Goal: Task Accomplishment & Management: Manage account settings

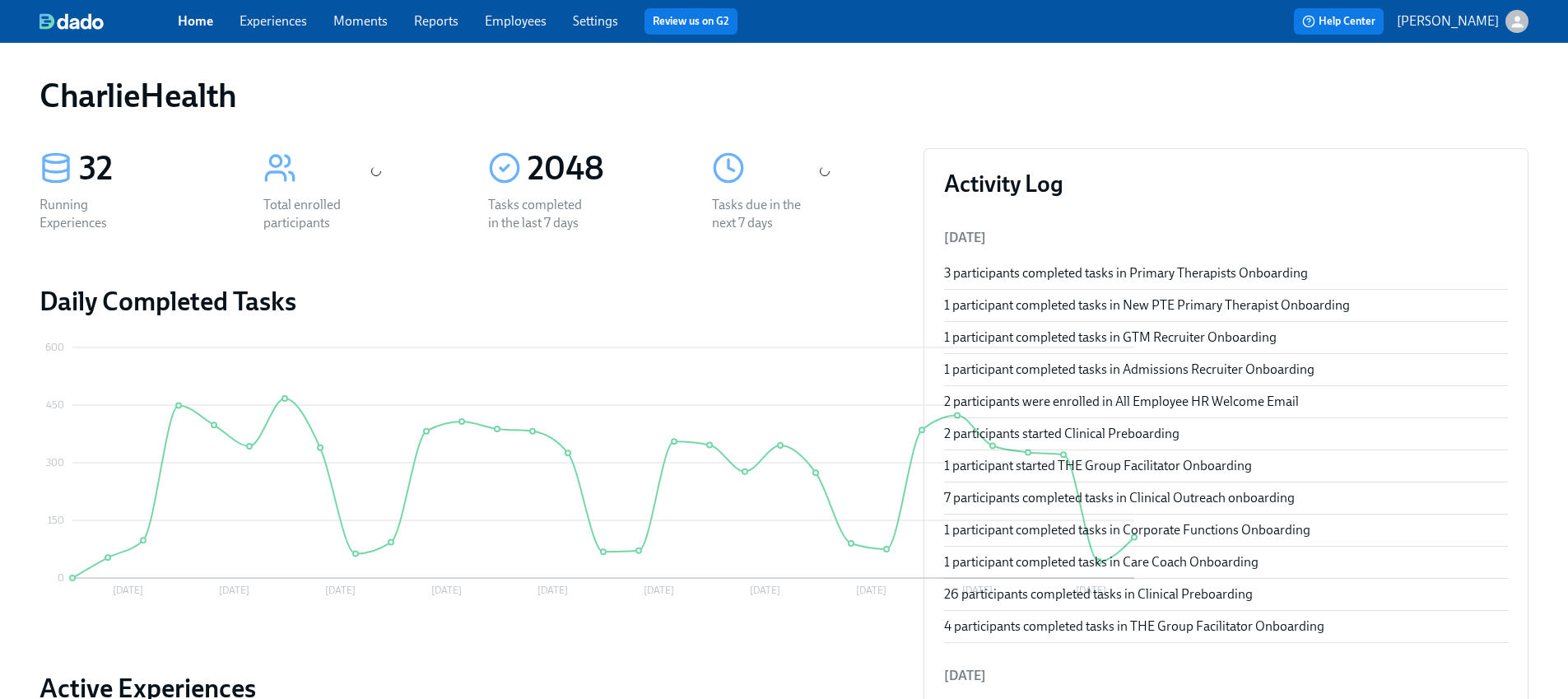
click at [271, 24] on link "Experiences" at bounding box center [273, 21] width 67 height 15
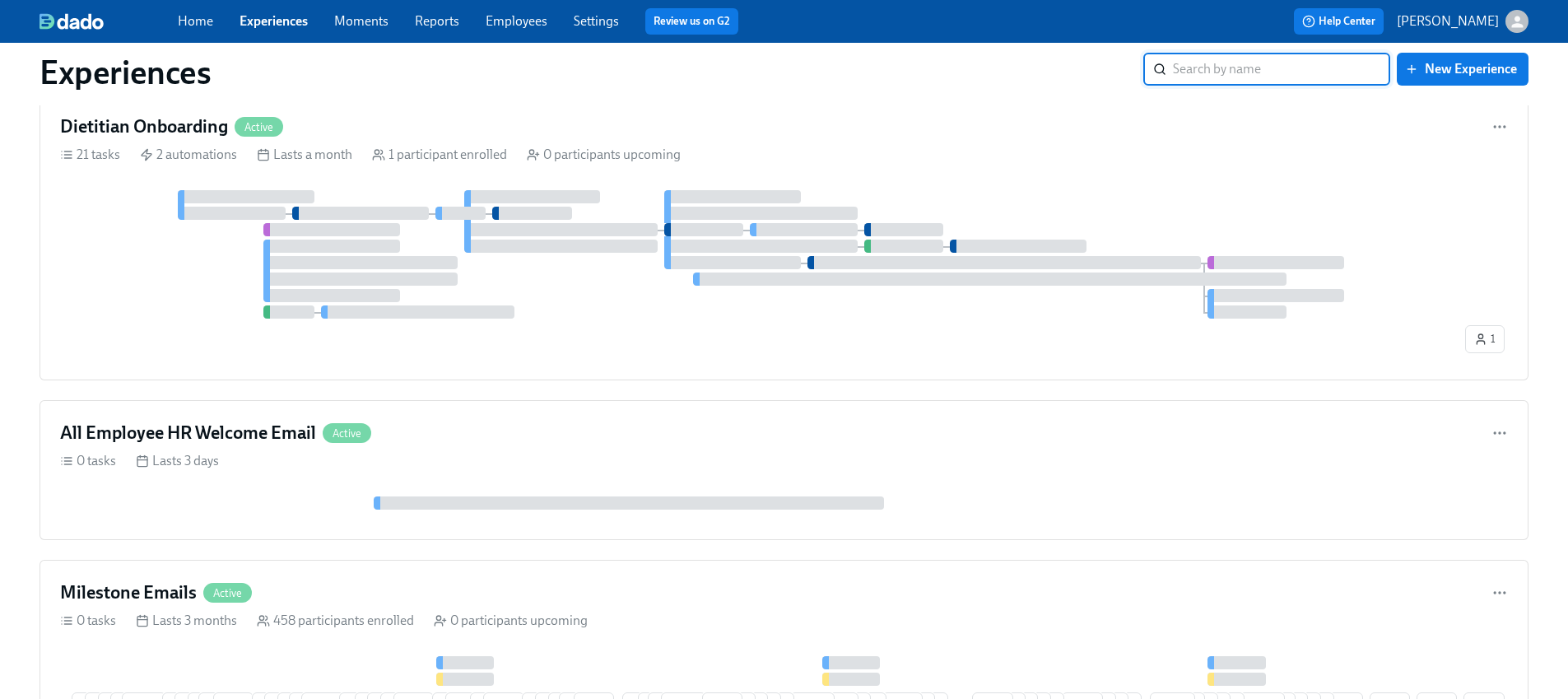
scroll to position [8715, 0]
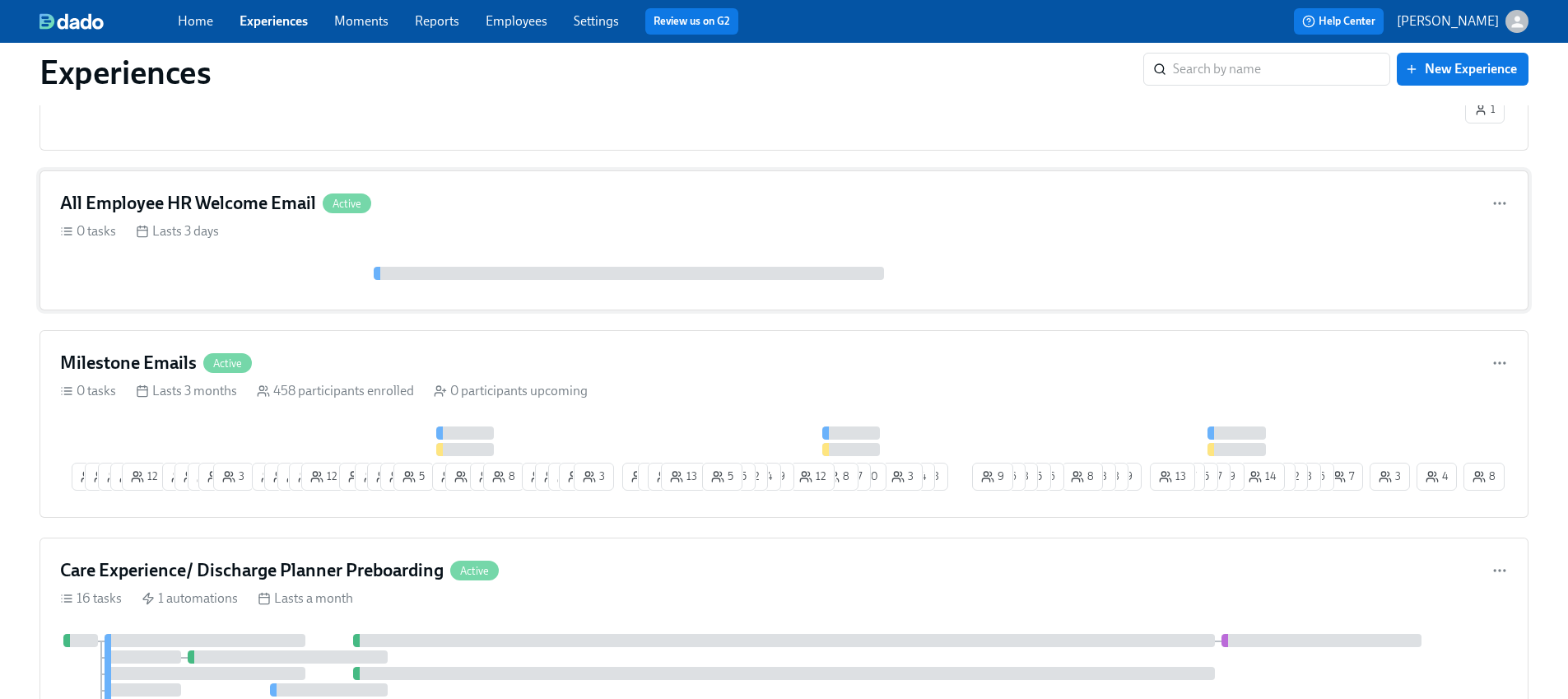
click at [231, 222] on div "0 tasks Lasts 3 days" at bounding box center [784, 231] width 1447 height 18
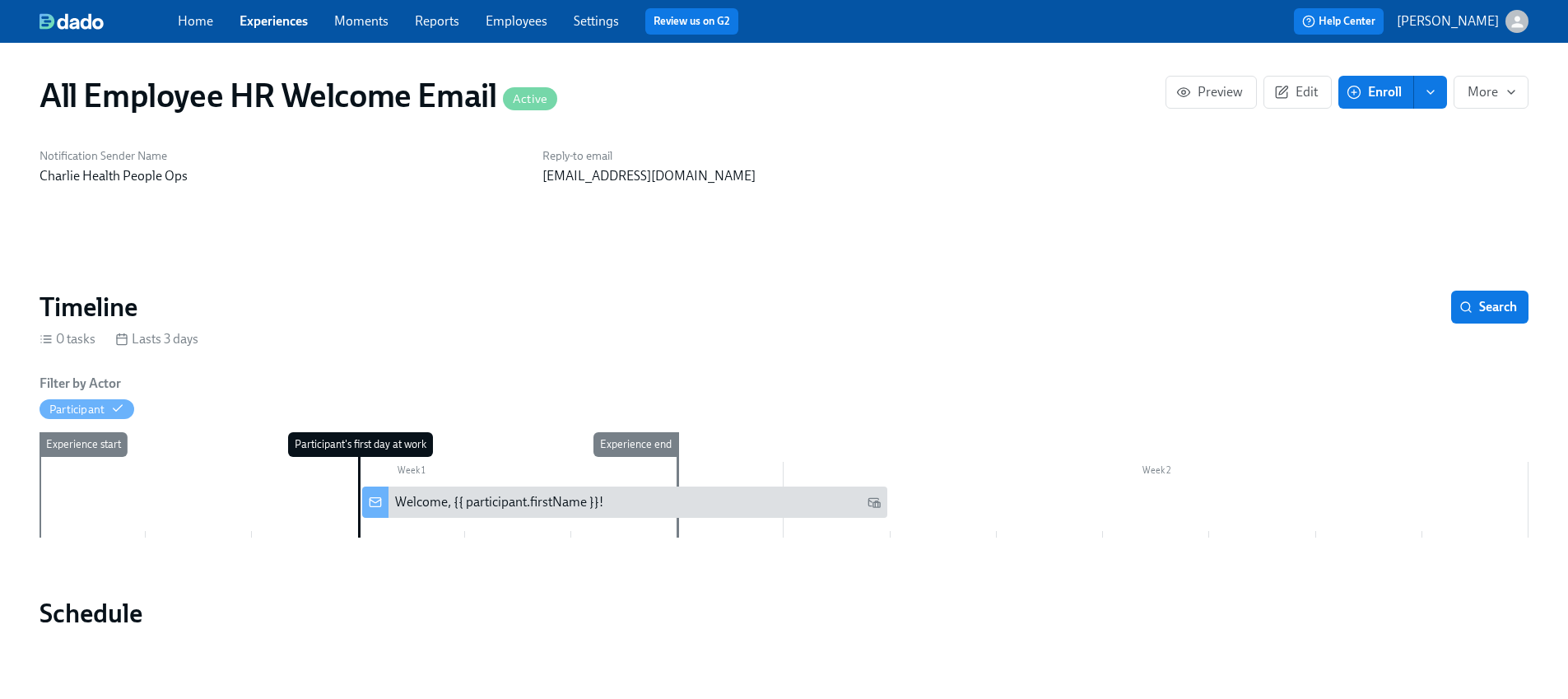
click at [519, 508] on div "Welcome, {{ participant.firstName }}!" at bounding box center [499, 501] width 208 height 18
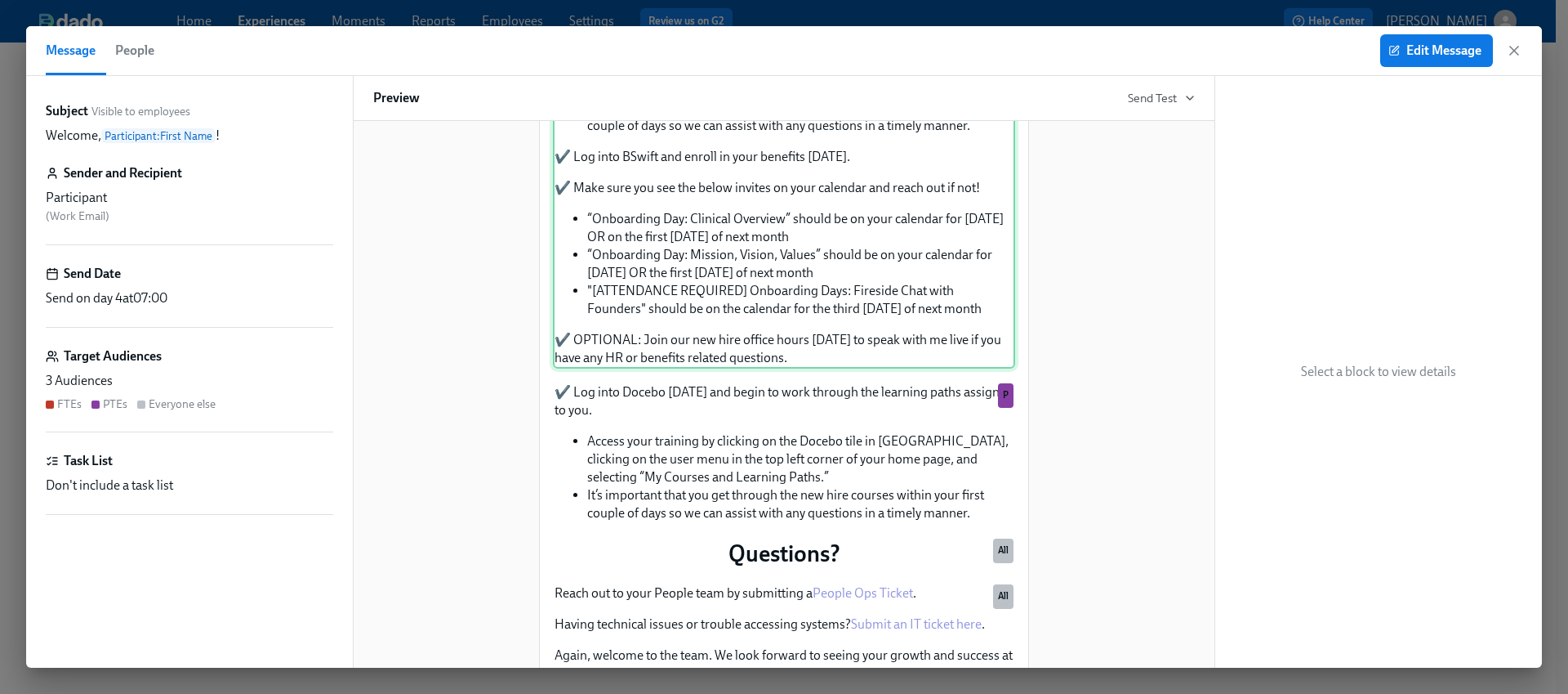
scroll to position [1335, 0]
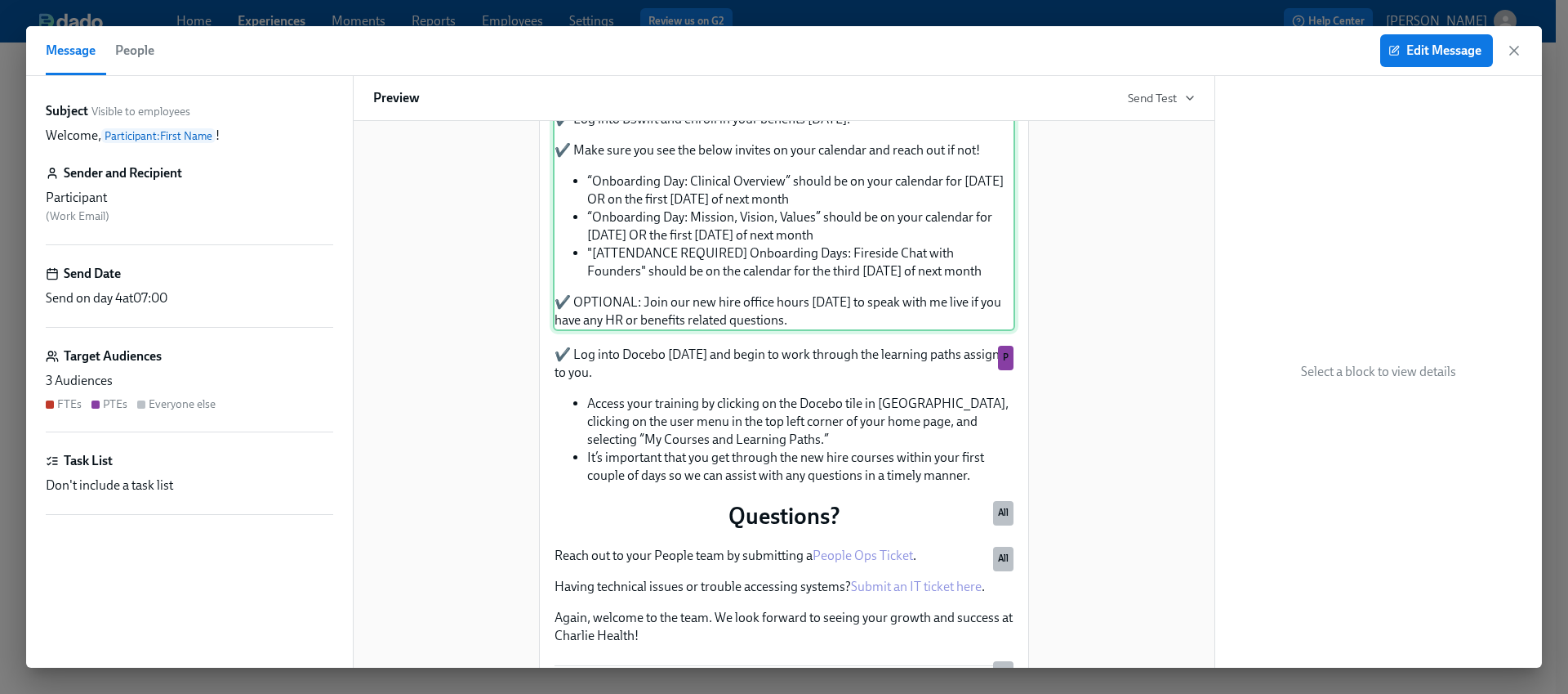
click at [705, 331] on div "✔️ Log into Docebo [DATE] and begin to work through the learning paths assigned…" at bounding box center [784, 143] width 462 height 374
click at [688, 331] on div "✔️ Log into Docebo [DATE] and begin to work through the learning paths assigned…" at bounding box center [784, 143] width 462 height 374
click at [1428, 55] on span "Edit Message" at bounding box center [1435, 50] width 90 height 16
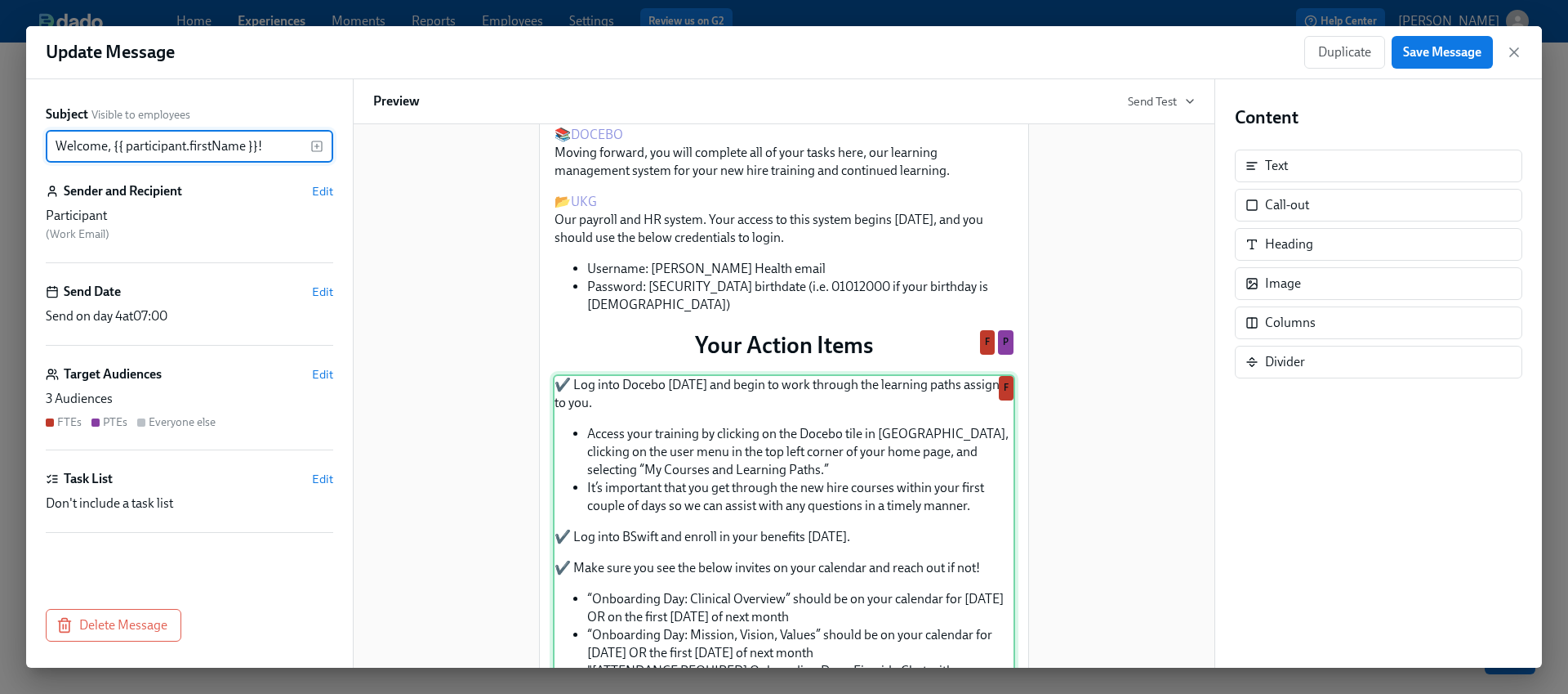
scroll to position [1404, 0]
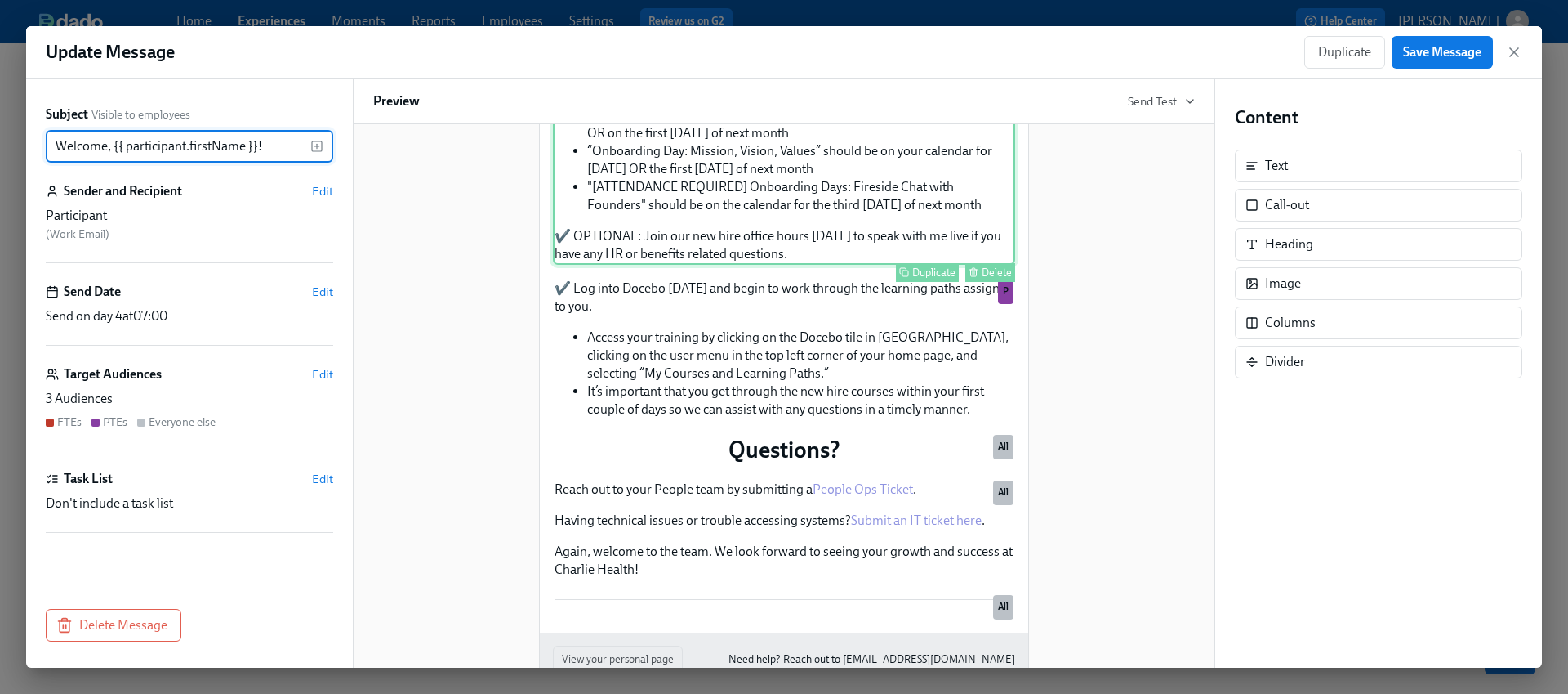
click at [663, 265] on div "✔️ Log into Docebo [DATE] and begin to work through the learning paths assigned…" at bounding box center [784, 77] width 462 height 374
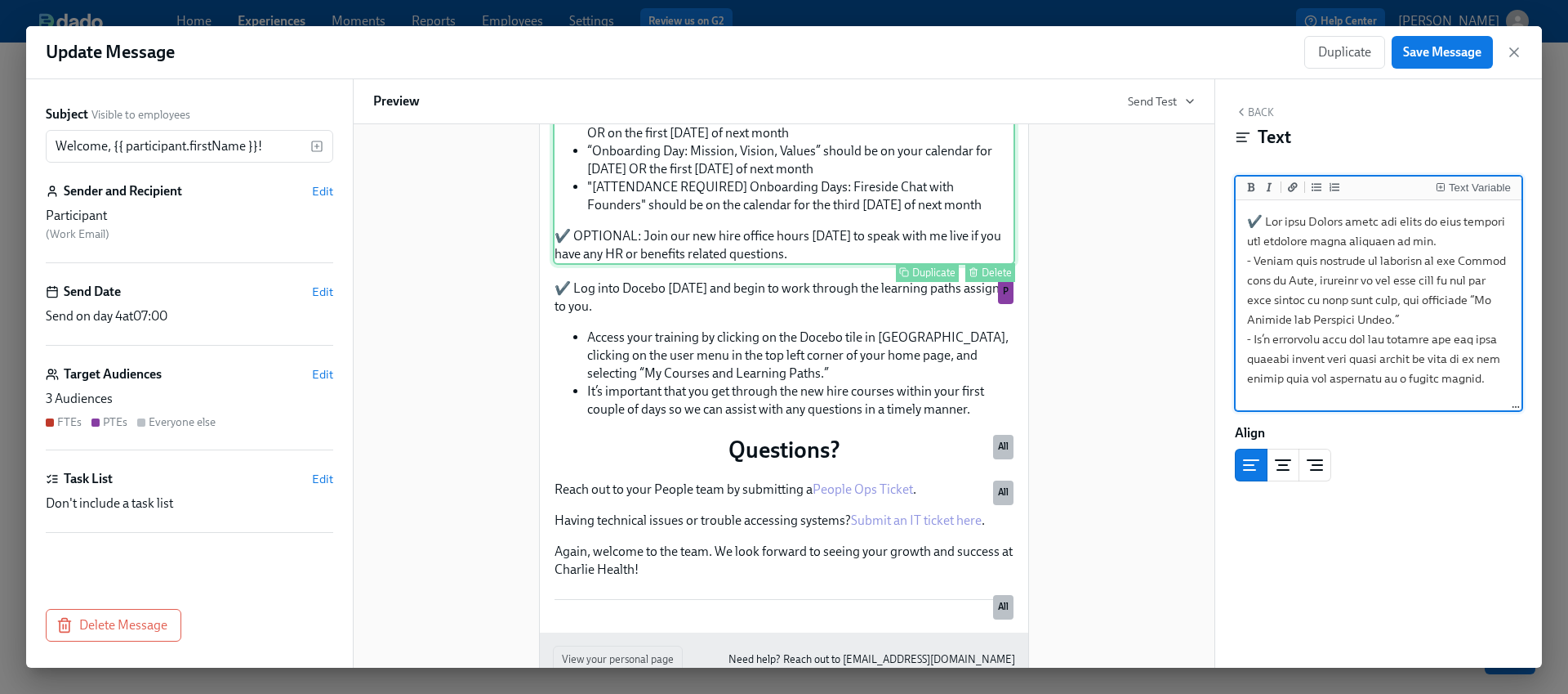
click at [959, 265] on div "✔️ Log into Docebo [DATE] and begin to work through the learning paths assigned…" at bounding box center [784, 77] width 462 height 374
click at [1325, 248] on textarea at bounding box center [1378, 487] width 279 height 566
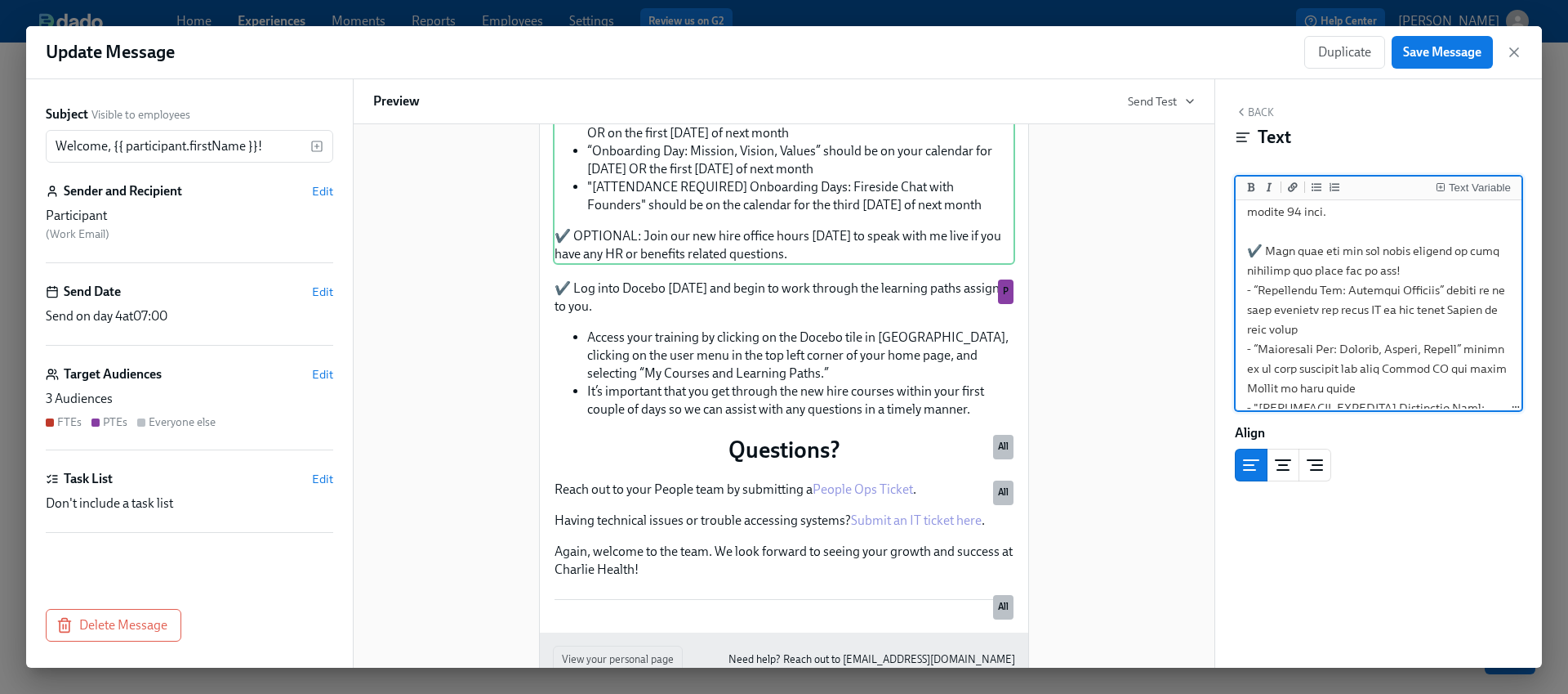
scroll to position [259, 0]
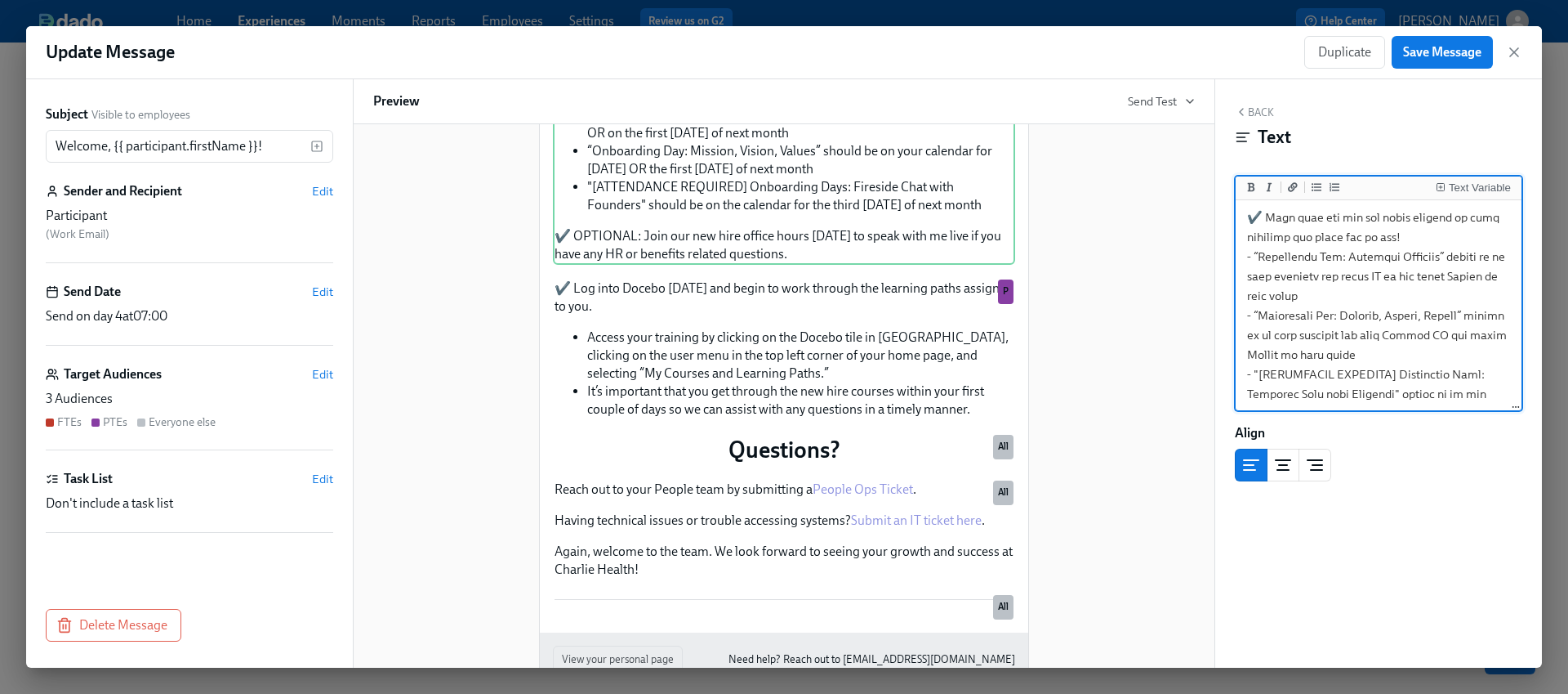
click at [1396, 254] on textarea at bounding box center [1378, 227] width 279 height 566
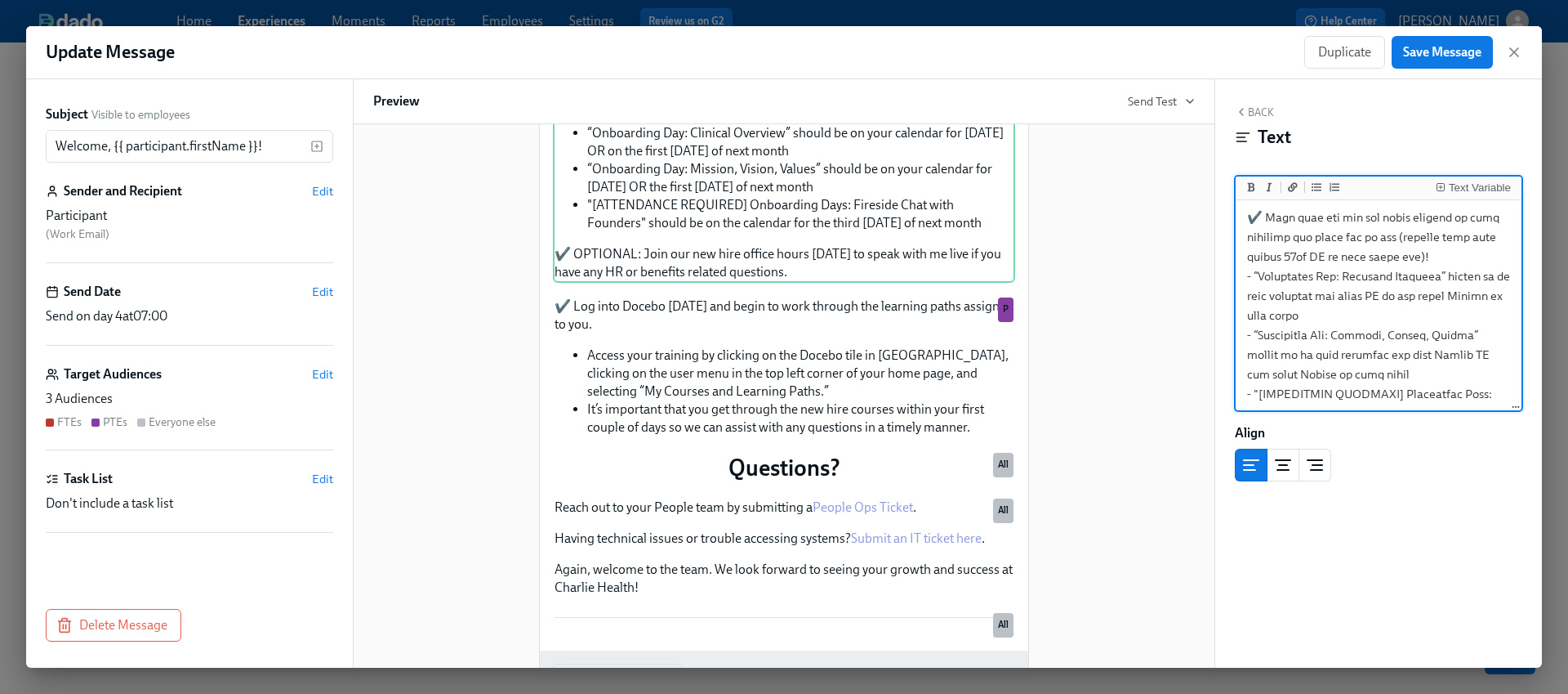
drag, startPoint x: 1421, startPoint y: 276, endPoint x: 1399, endPoint y: 257, distance: 29.1
click at [1399, 257] on textarea at bounding box center [1378, 237] width 279 height 585
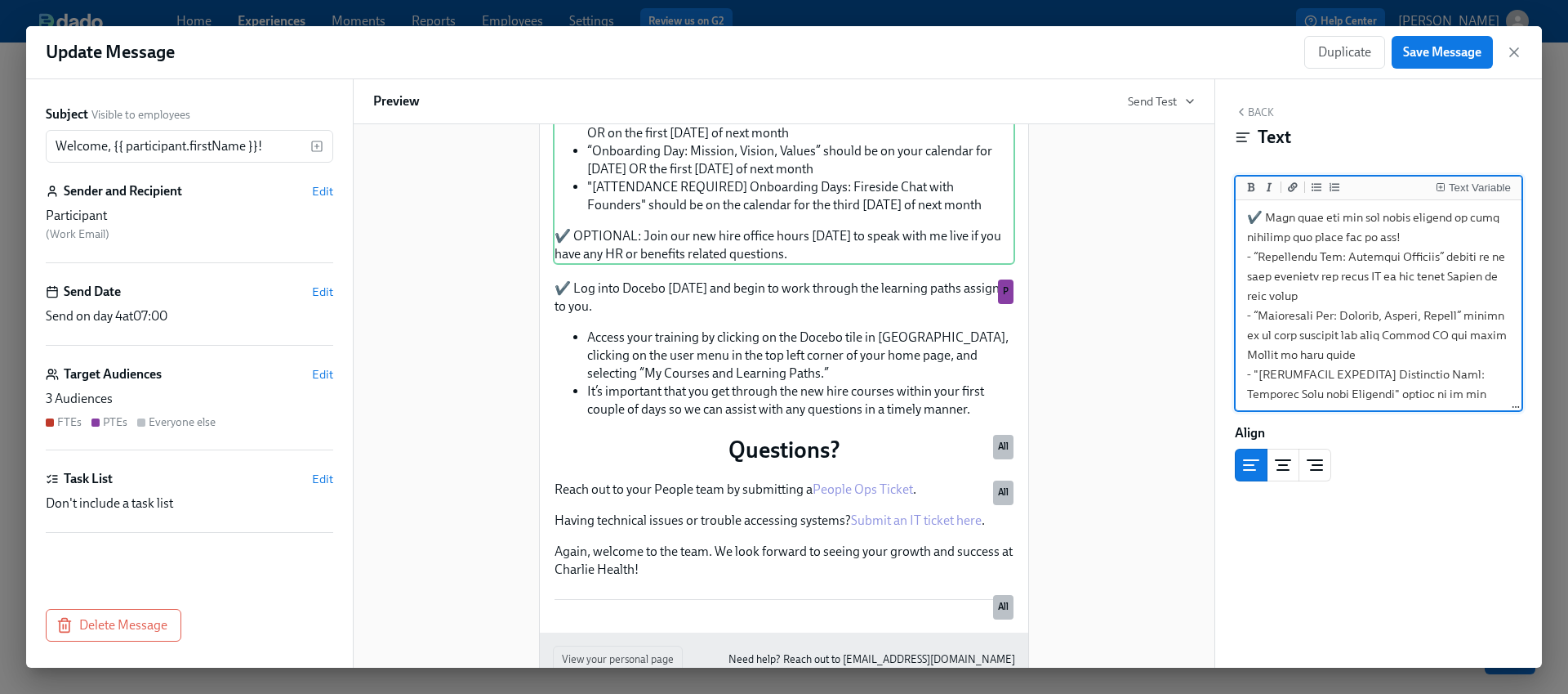
click at [1293, 256] on textarea at bounding box center [1378, 227] width 279 height 566
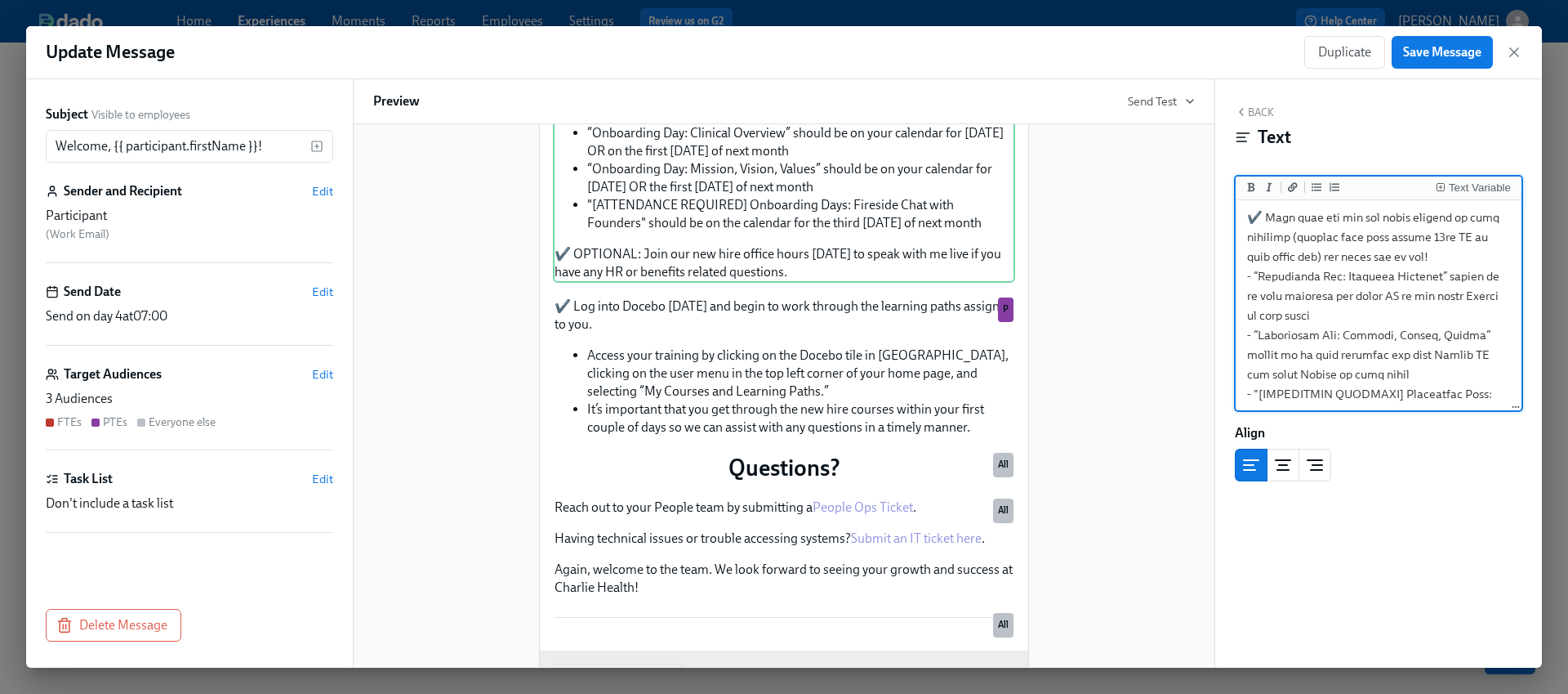
click at [1380, 298] on textarea at bounding box center [1378, 237] width 279 height 585
type textarea "✔️ Lor ipsu Dolors ametc adi elits do eius tempori utl etdolore magna aliquaen …"
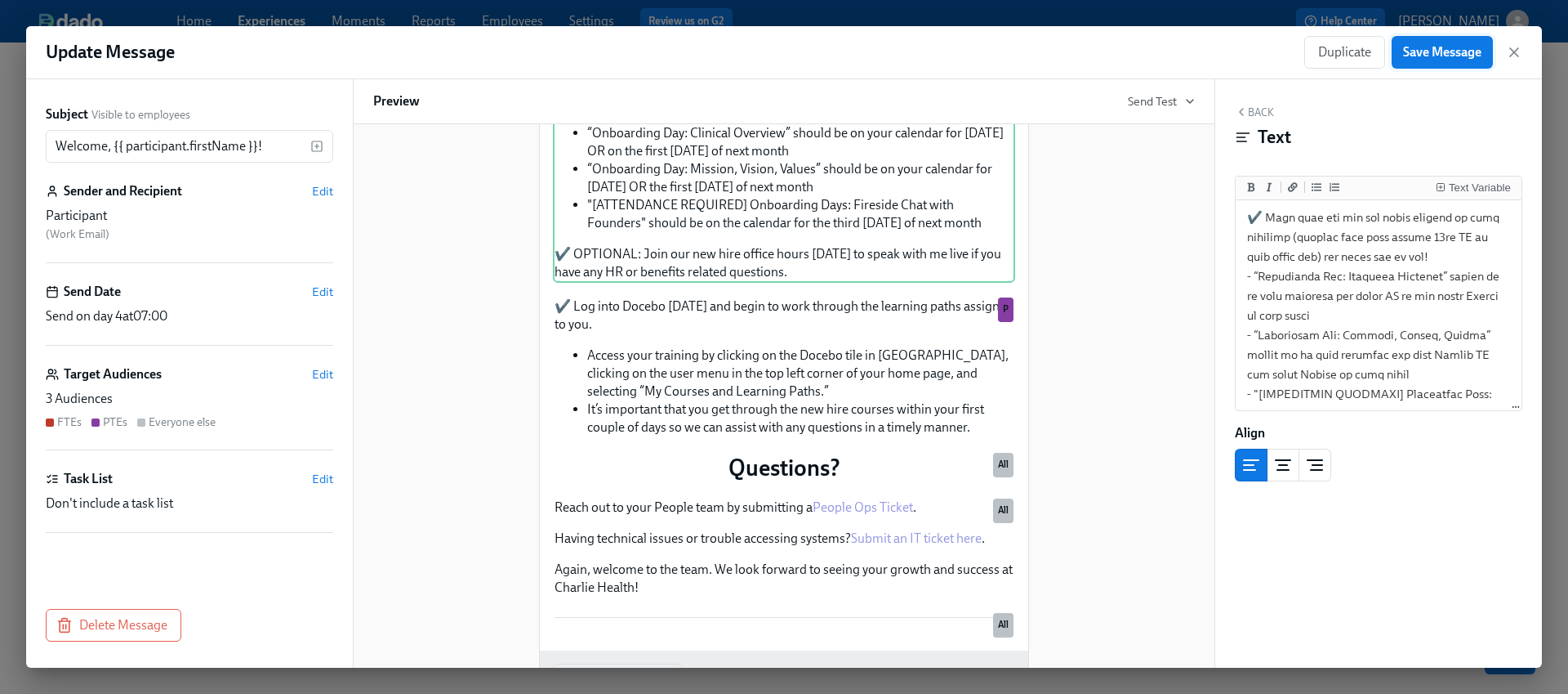
click at [1422, 57] on span "Save Message" at bounding box center [1442, 52] width 78 height 16
click at [1520, 52] on icon "button" at bounding box center [1513, 52] width 16 height 16
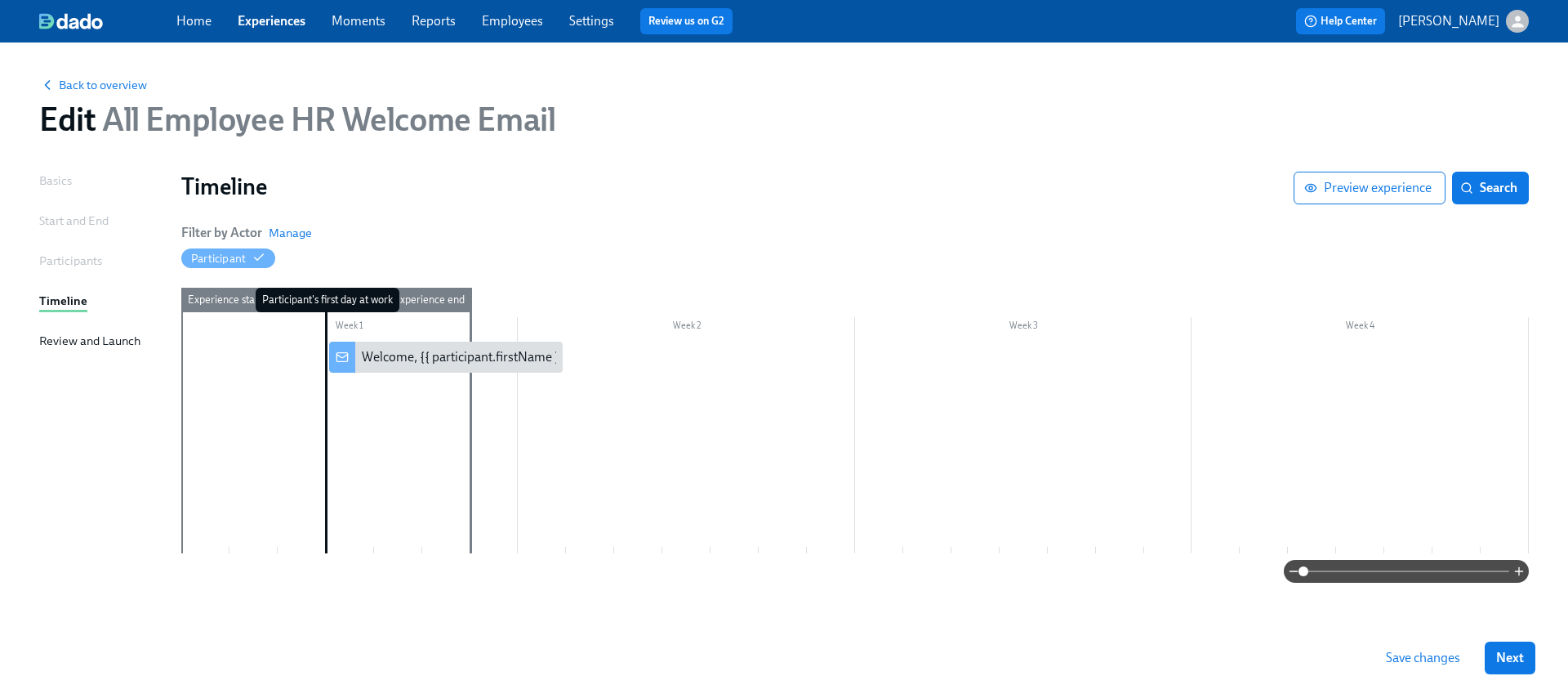
click at [1436, 660] on span "Save changes" at bounding box center [1422, 657] width 74 height 16
